Goal: Task Accomplishment & Management: Manage account settings

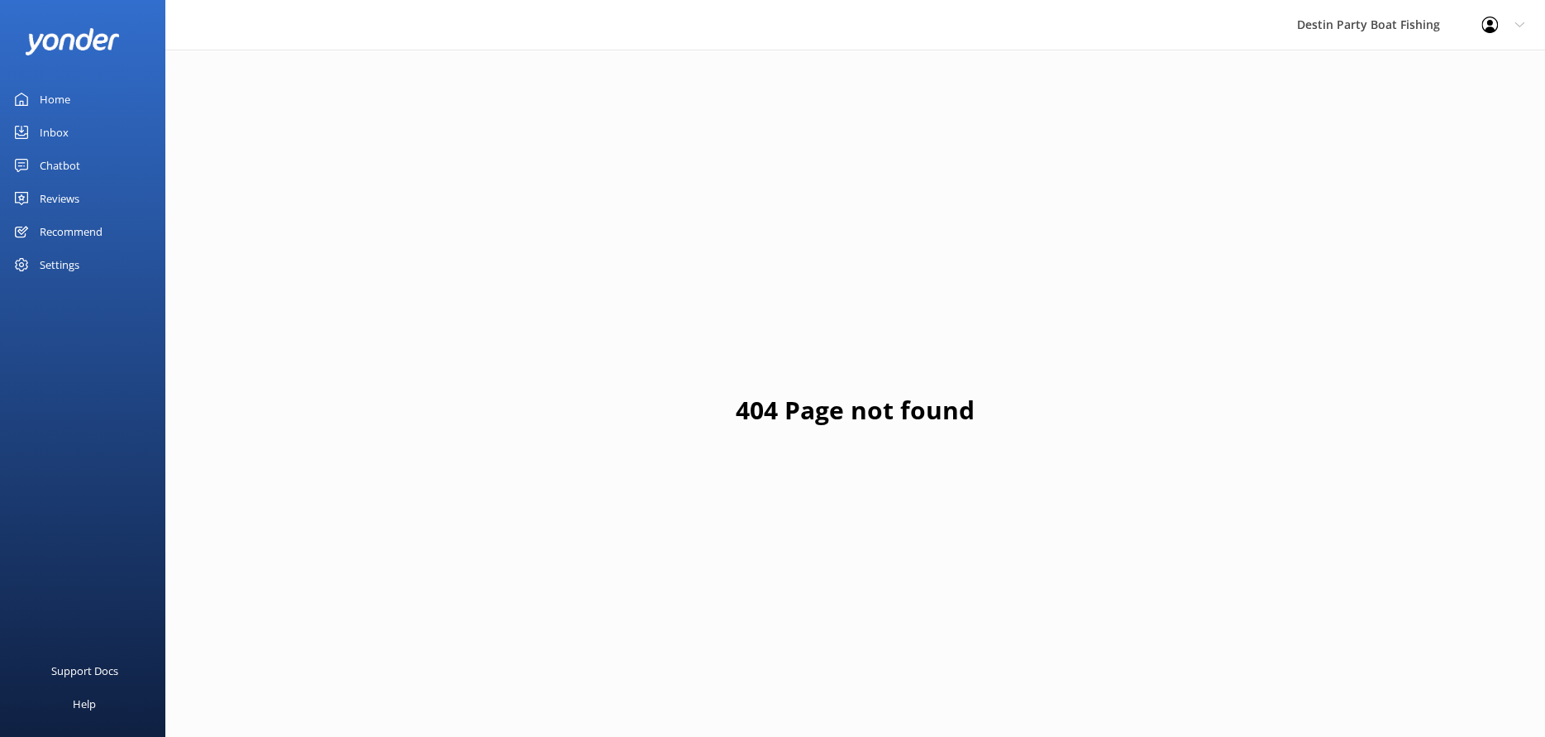
drag, startPoint x: 60, startPoint y: 103, endPoint x: 150, endPoint y: 112, distance: 89.8
click at [60, 103] on div "Home" at bounding box center [55, 99] width 31 height 33
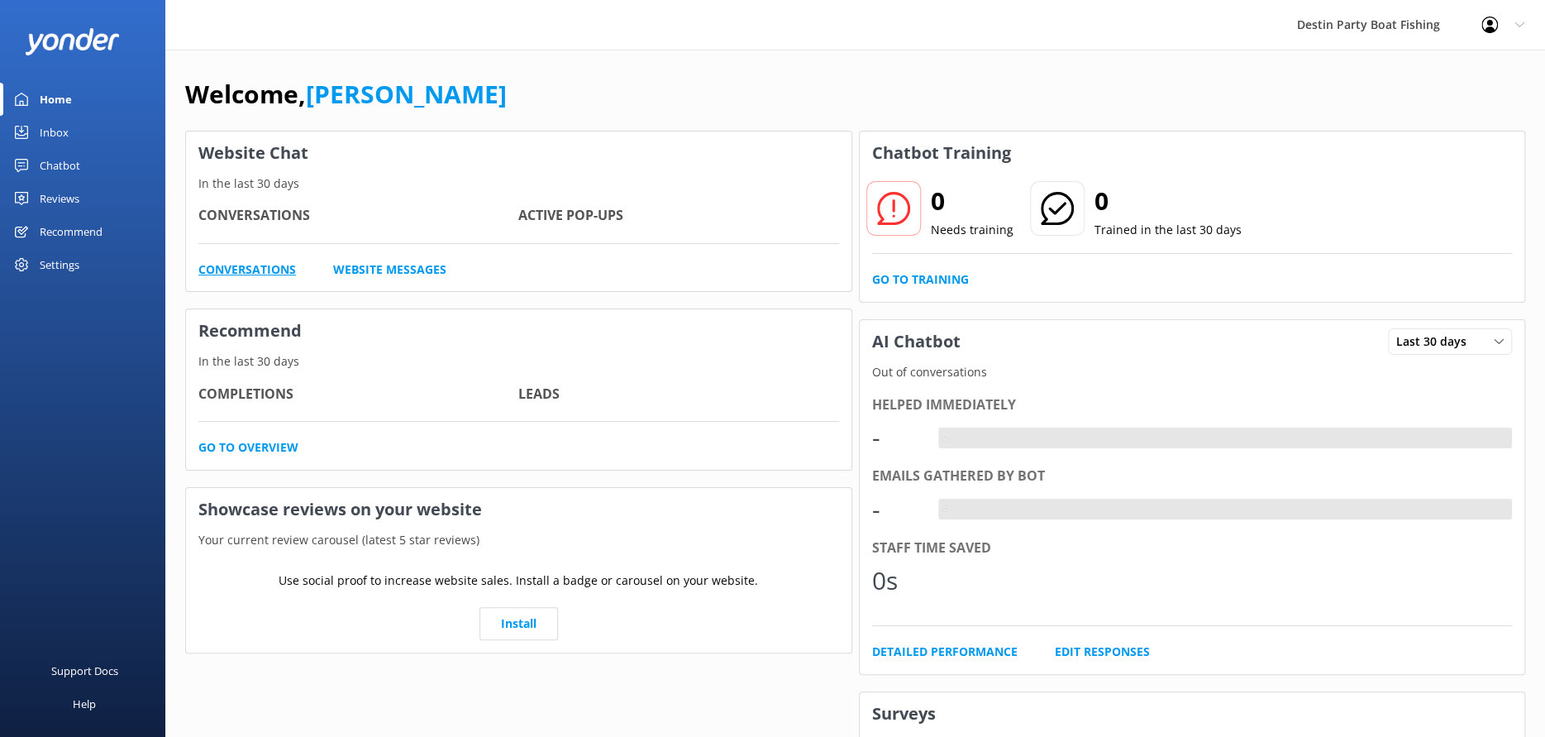
click at [279, 267] on link "Conversations" at bounding box center [247, 269] width 98 height 18
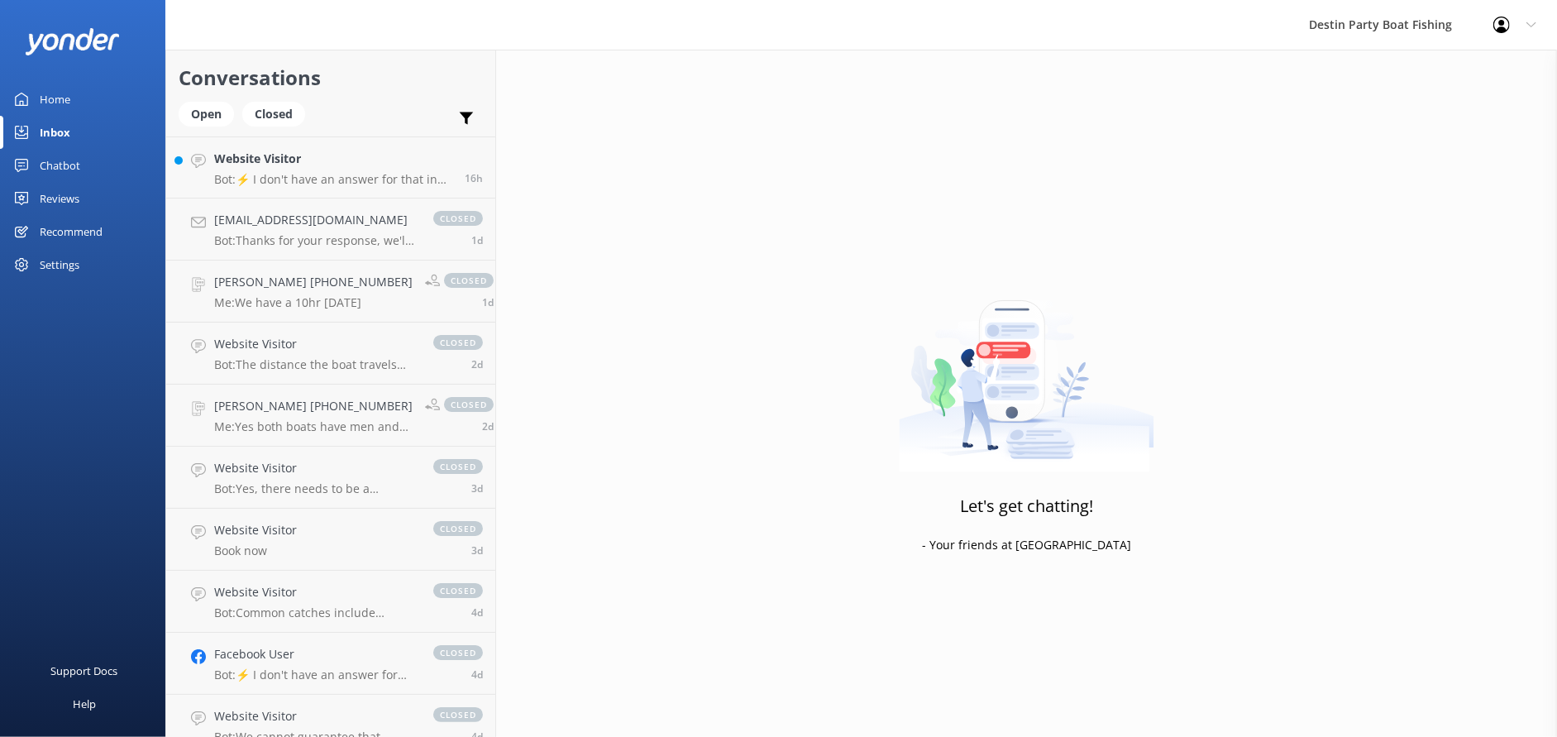
click at [58, 91] on div "Home" at bounding box center [55, 99] width 31 height 33
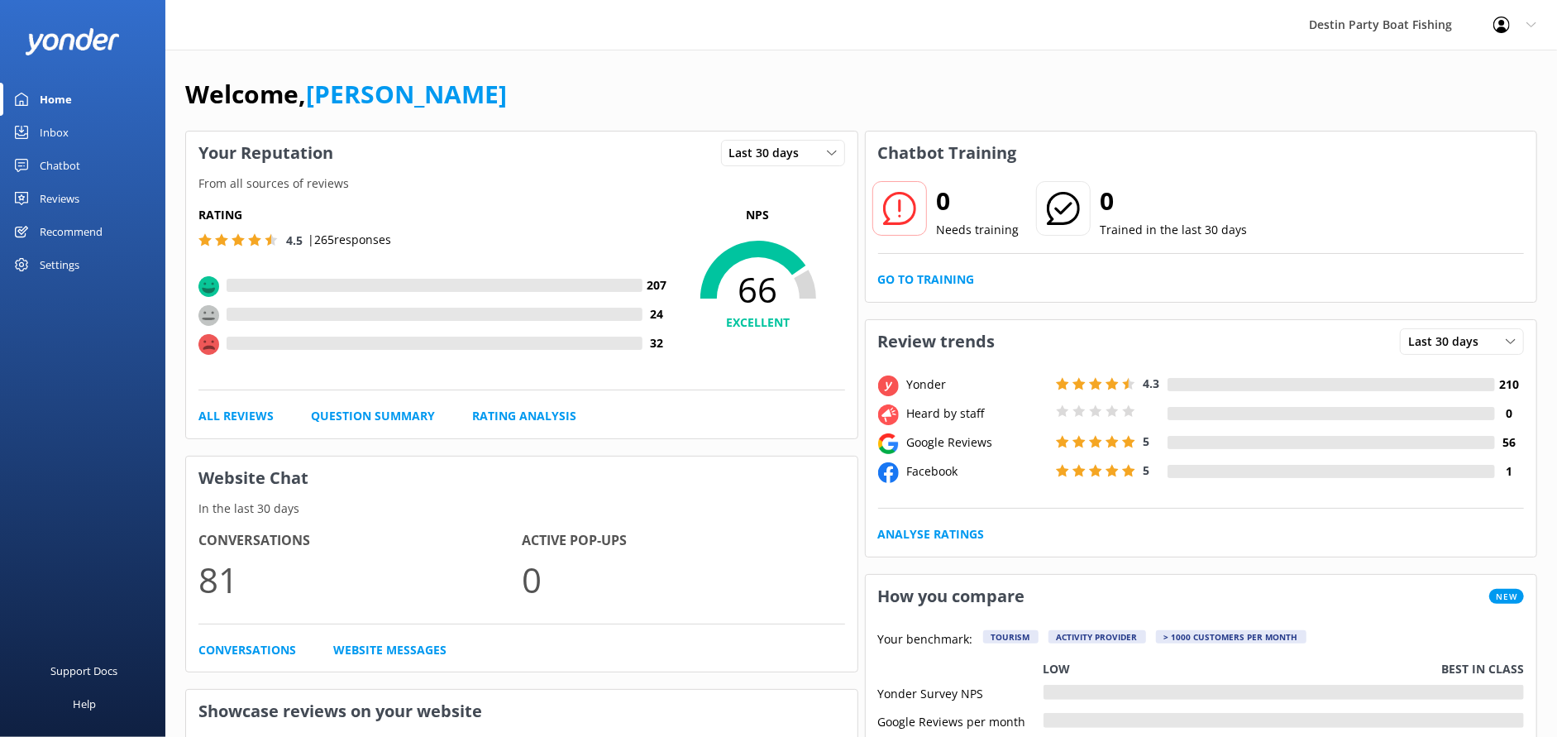
click at [51, 99] on div "Home" at bounding box center [56, 99] width 32 height 33
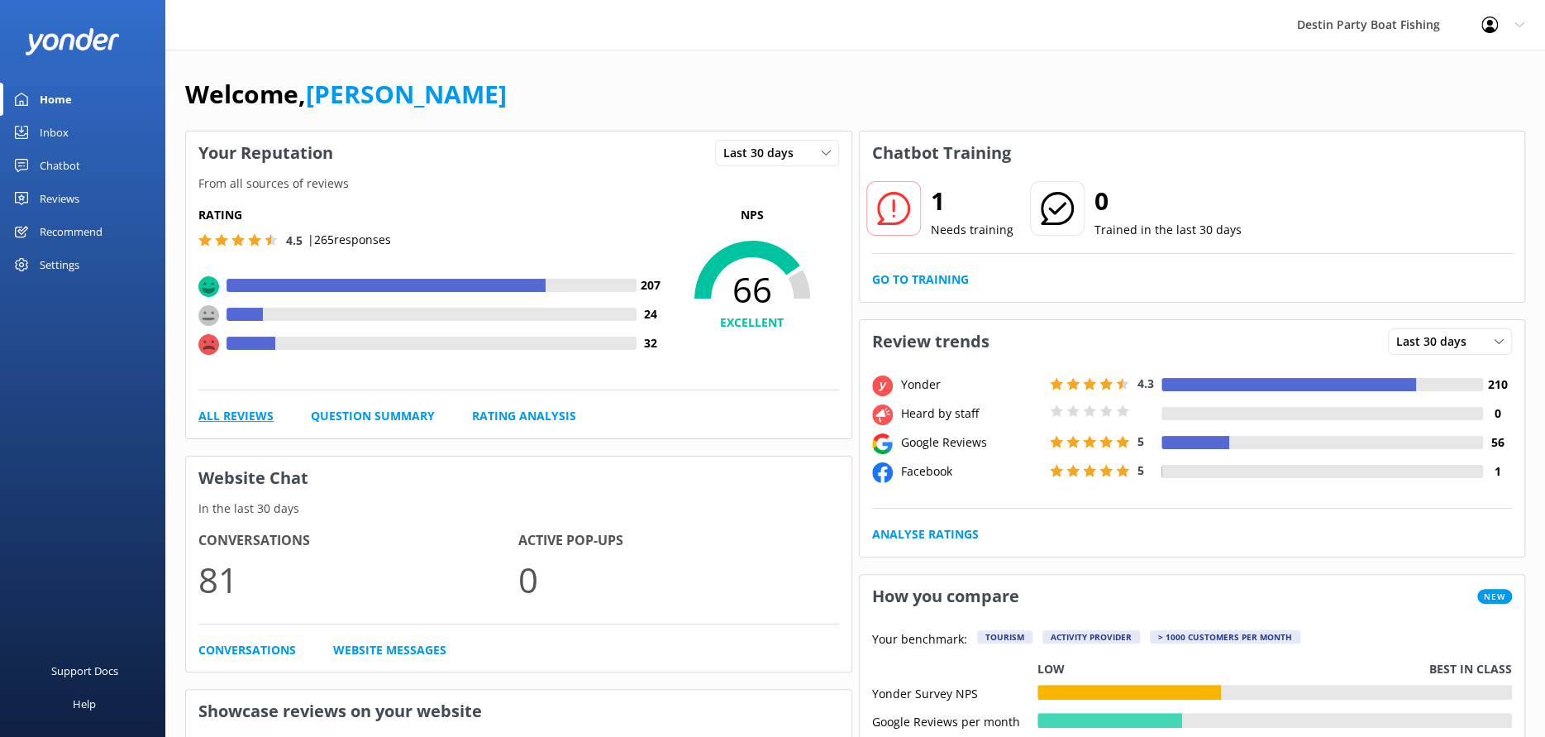
click at [224, 417] on link "All Reviews" at bounding box center [235, 416] width 75 height 18
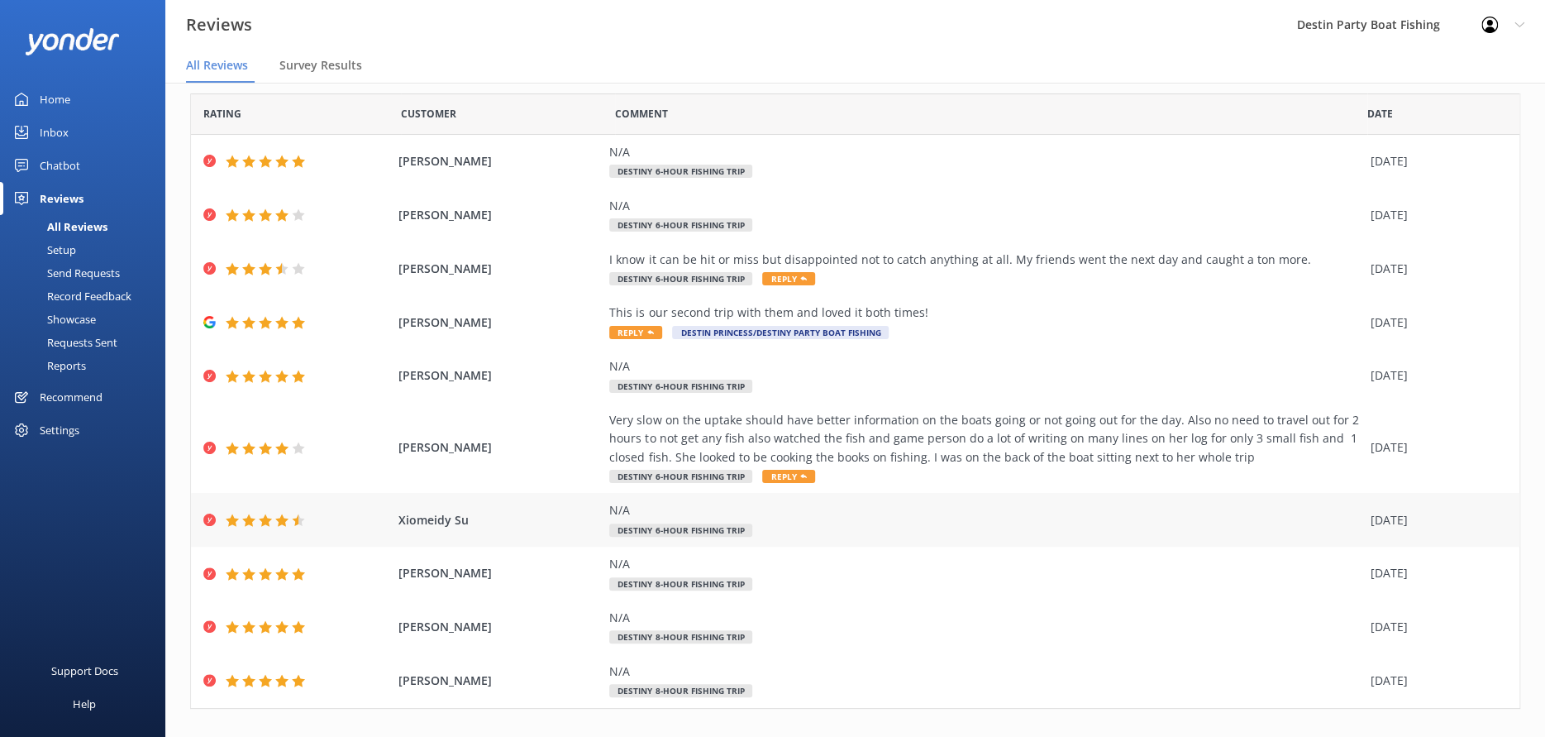
scroll to position [74, 0]
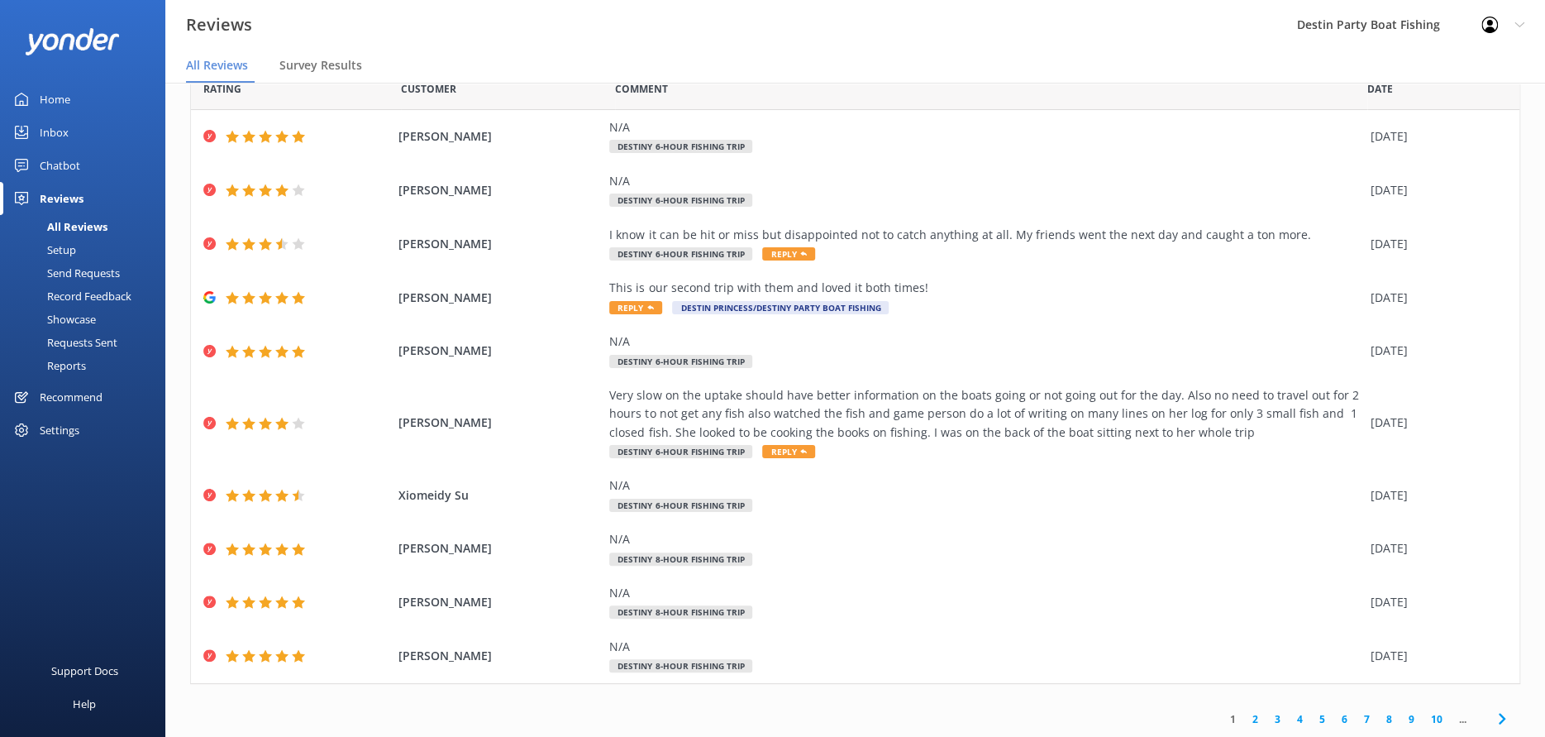
click at [1244, 720] on link "2" at bounding box center [1255, 719] width 22 height 16
